Goal: Transaction & Acquisition: Purchase product/service

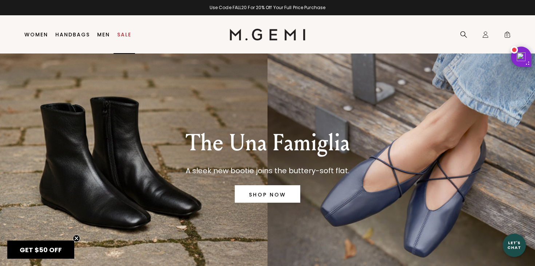
click at [126, 32] on link "Sale" at bounding box center [124, 35] width 14 height 6
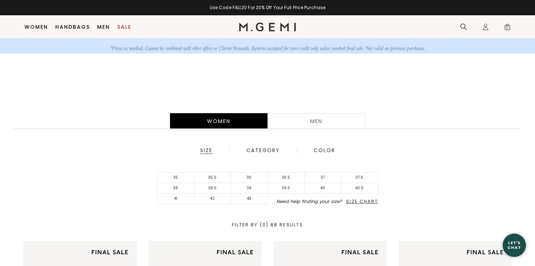
scroll to position [112, 0]
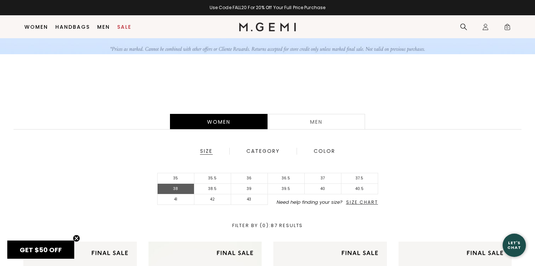
click at [185, 188] on li "38" at bounding box center [176, 189] width 37 height 11
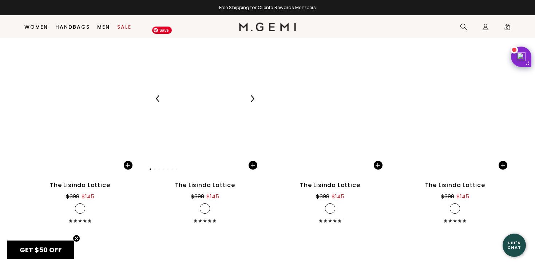
scroll to position [1075, 0]
